Goal: Transaction & Acquisition: Purchase product/service

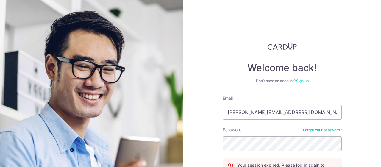
scroll to position [60, 0]
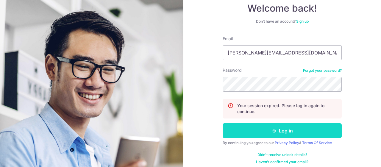
click at [253, 130] on button "Log in" at bounding box center [282, 130] width 119 height 15
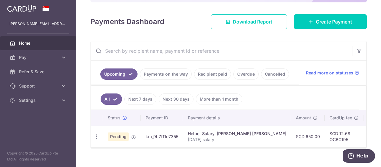
scroll to position [81, 0]
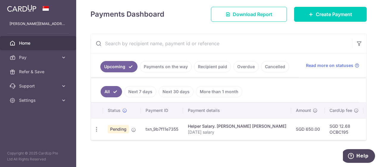
click at [212, 64] on link "Recipient paid" at bounding box center [212, 66] width 37 height 11
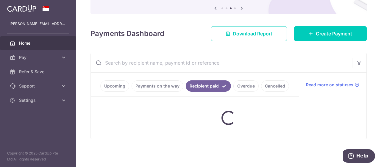
scroll to position [61, 0]
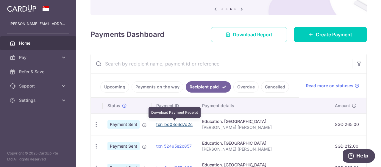
click at [175, 123] on link "txn_bd08c6d7d2c" at bounding box center [174, 124] width 36 height 5
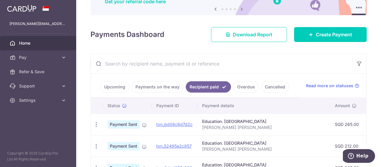
click at [159, 86] on link "Payments on the way" at bounding box center [158, 86] width 52 height 11
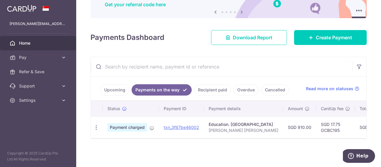
scroll to position [57, 0]
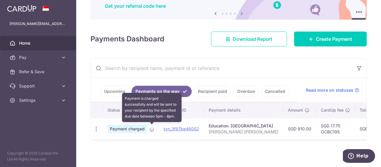
click at [150, 130] on icon at bounding box center [152, 129] width 5 height 5
click at [152, 128] on icon at bounding box center [152, 129] width 5 height 5
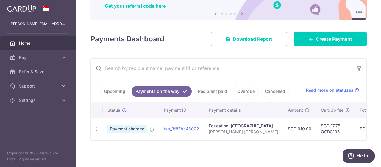
click at [238, 145] on div "× Pause Schedule Pause all future payments in this series Pause just this one p…" at bounding box center [228, 83] width 305 height 167
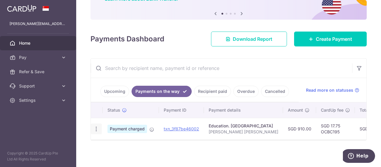
click at [98, 127] on icon "button" at bounding box center [96, 129] width 6 height 6
click at [248, 148] on div "Status Payment ID Payment details Amount CardUp fee Total amt. Charge date Due …" at bounding box center [229, 133] width 276 height 60
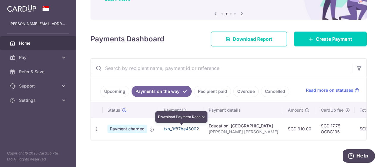
click at [189, 126] on link "txn_3f87be46002" at bounding box center [181, 128] width 35 height 5
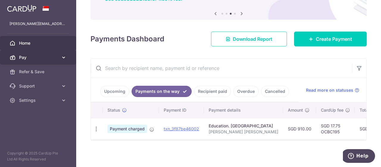
click at [30, 62] on link "Pay" at bounding box center [38, 57] width 76 height 14
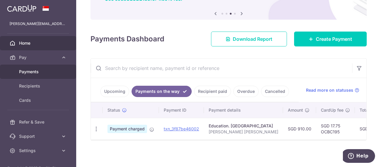
click at [28, 74] on span "Payments" at bounding box center [38, 72] width 39 height 6
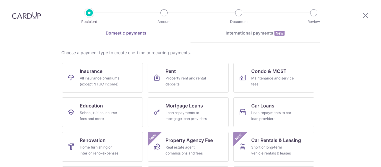
scroll to position [60, 0]
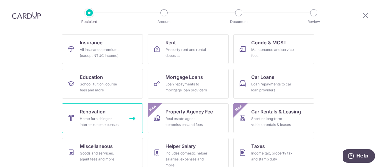
click at [116, 124] on div "Home furnishing or interior reno-expenses" at bounding box center [101, 122] width 43 height 12
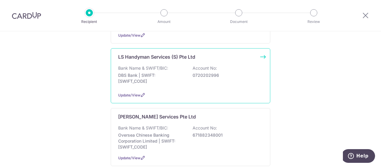
scroll to position [119, 0]
